Goal: Entertainment & Leisure: Consume media (video, audio)

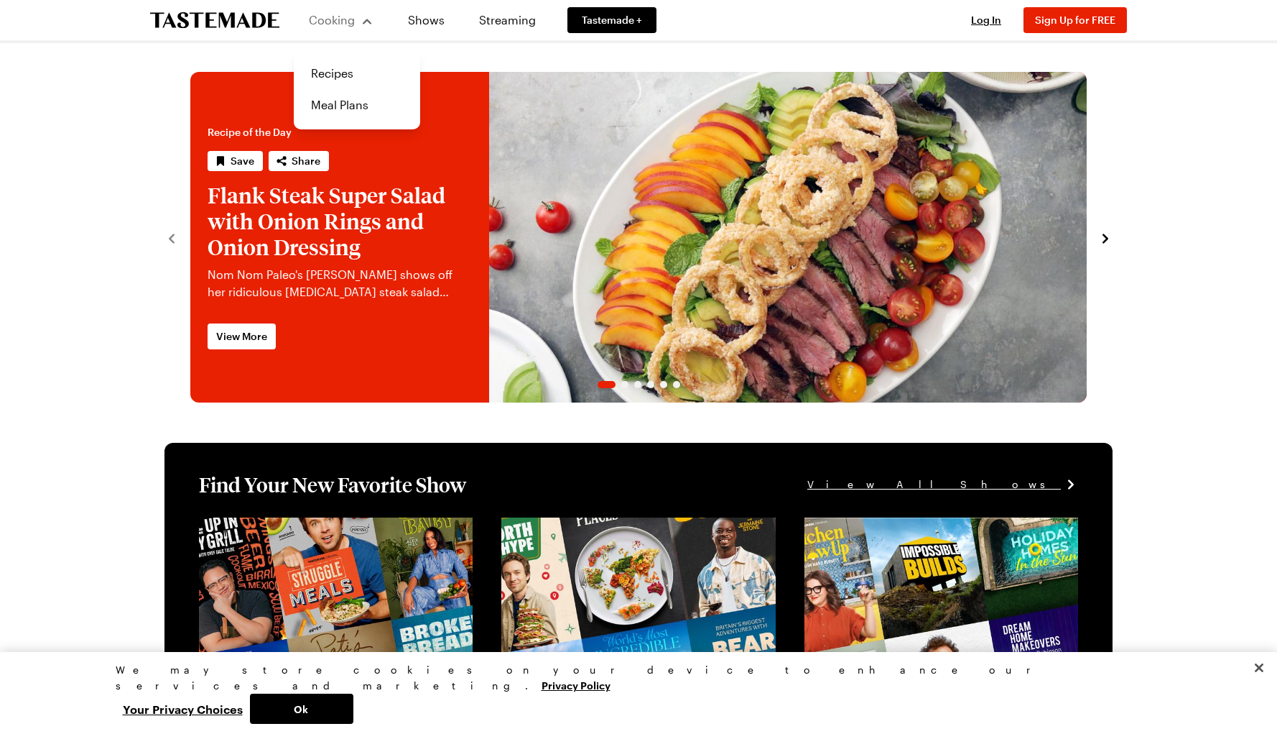
click at [344, 3] on button "Cooking" at bounding box center [340, 20] width 65 height 34
click at [421, 17] on link "Shows" at bounding box center [426, 20] width 65 height 40
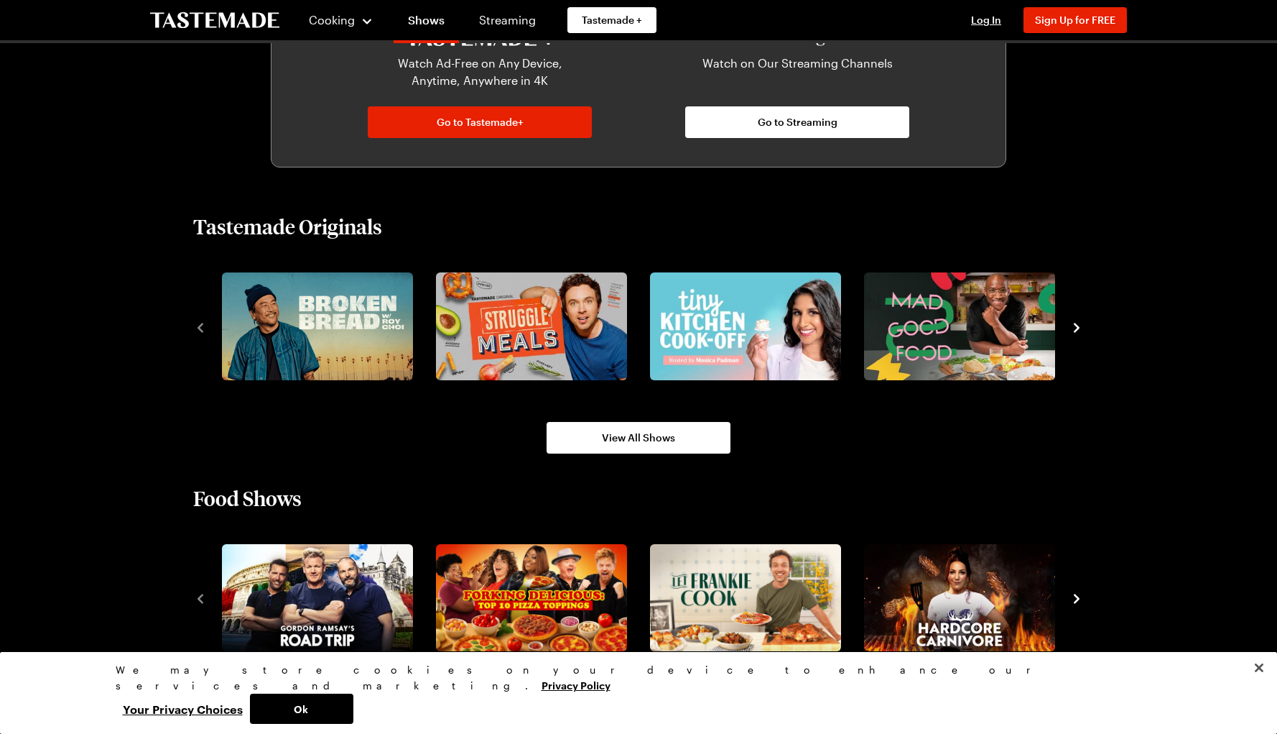
scroll to position [892, 0]
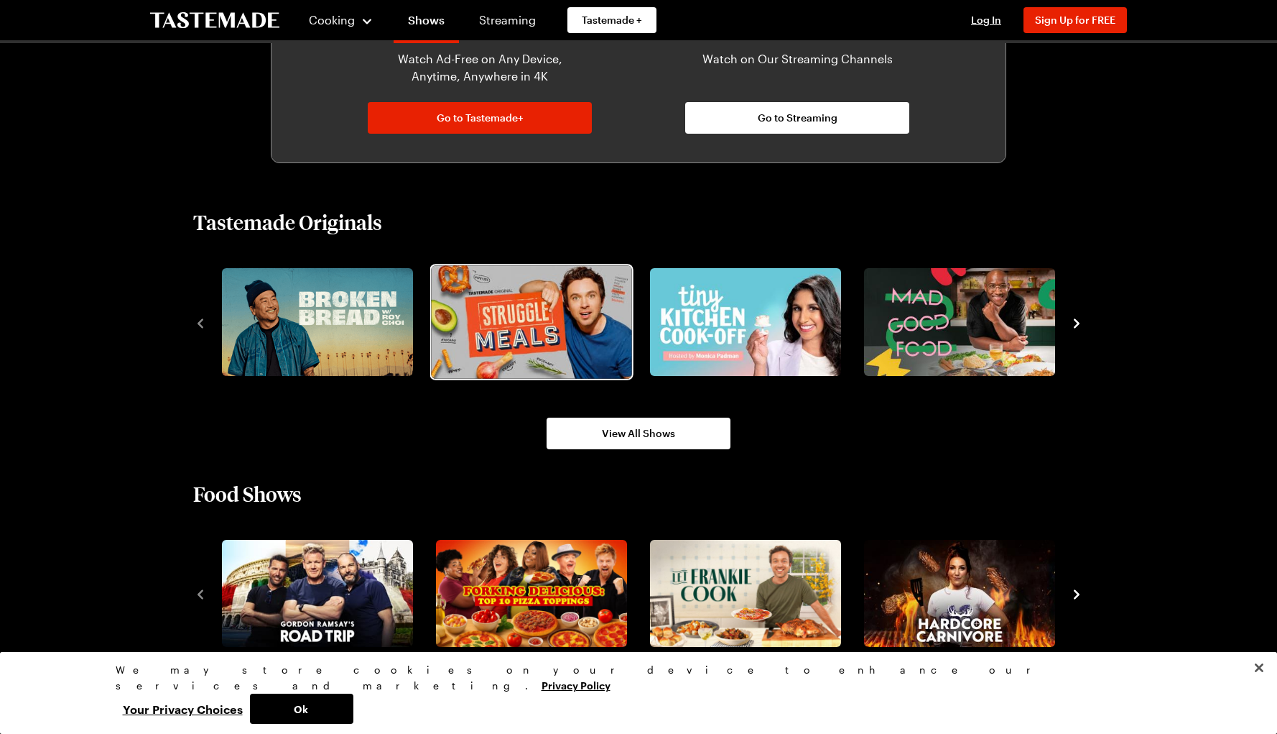
click at [552, 313] on img "2 / 8" at bounding box center [531, 321] width 200 height 113
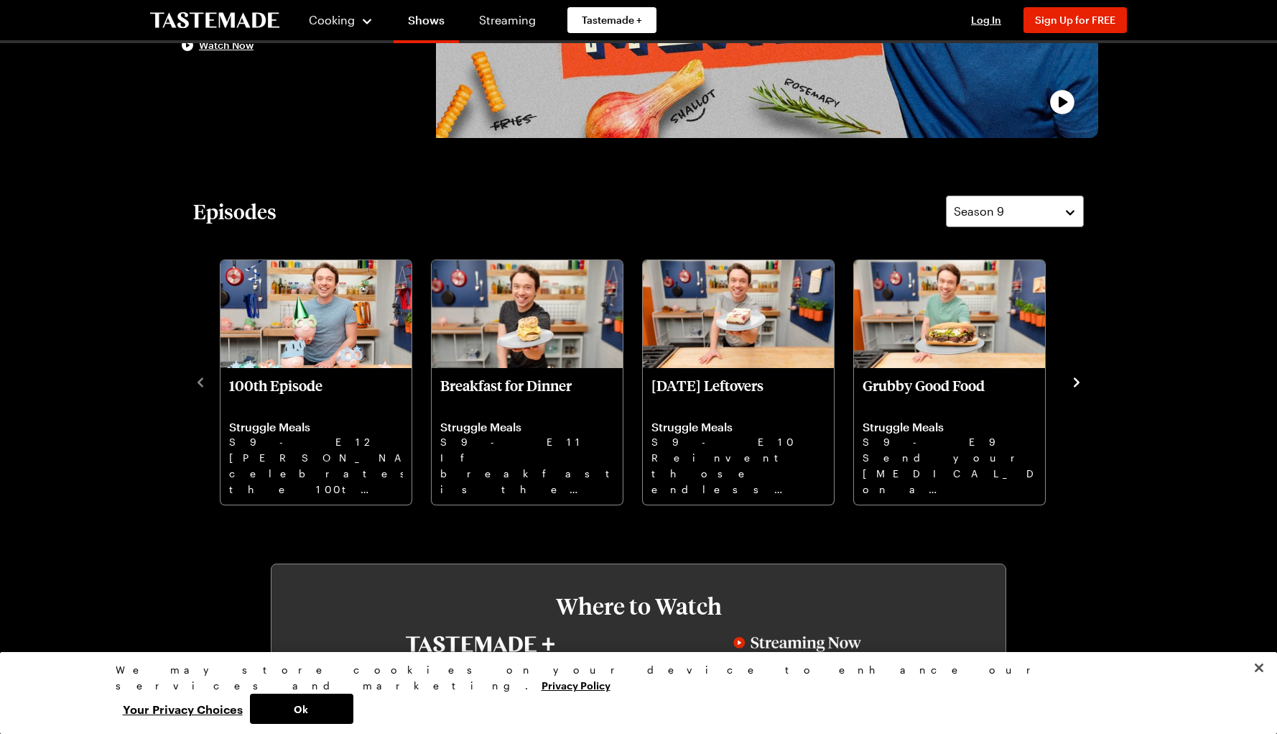
scroll to position [300, 0]
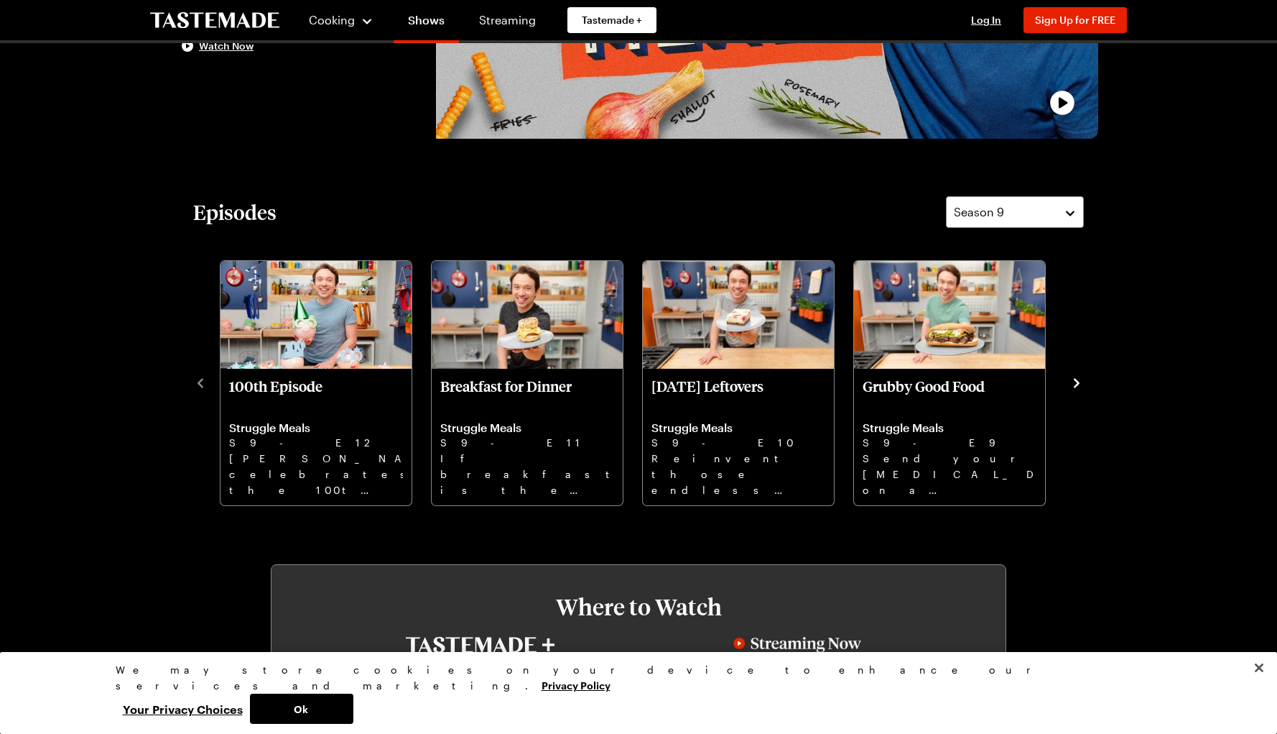
click at [1078, 381] on icon "navigate to next item" at bounding box center [1077, 382] width 6 height 9
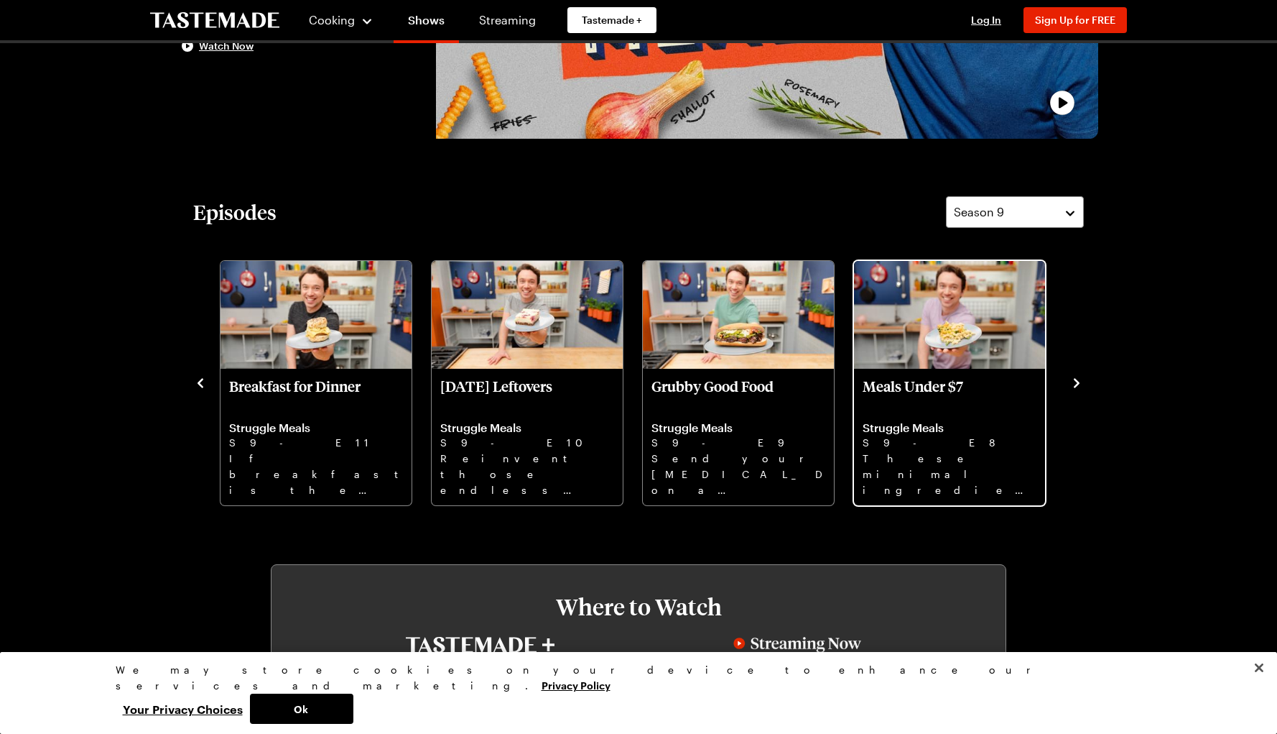
click at [973, 468] on p "These minimal ingredient recipes are the keys to creating filling, flavorful me…" at bounding box center [950, 473] width 174 height 46
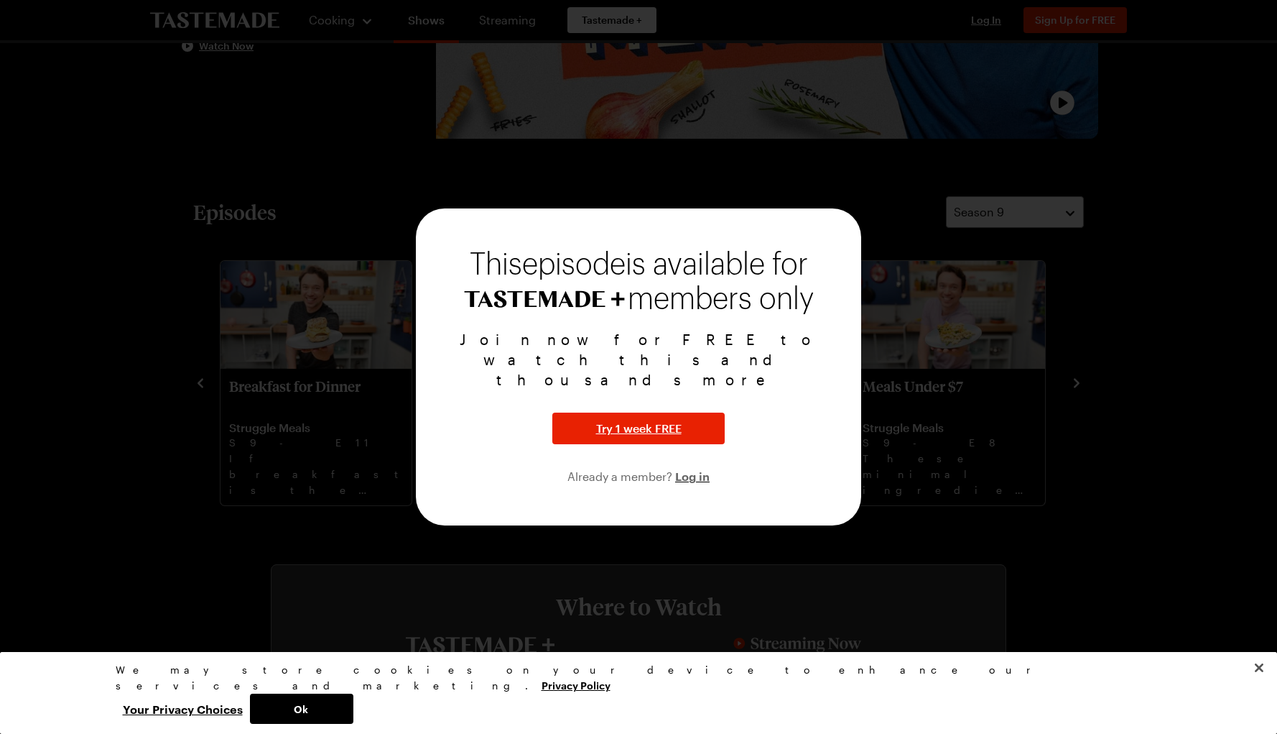
click at [677, 211] on div at bounding box center [638, 367] width 1277 height 734
